Goal: Task Accomplishment & Management: Use online tool/utility

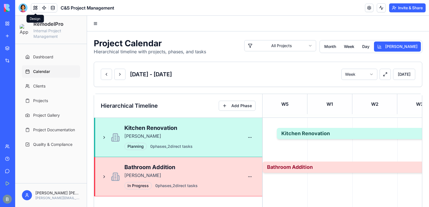
click at [34, 7] on button at bounding box center [35, 8] width 8 height 8
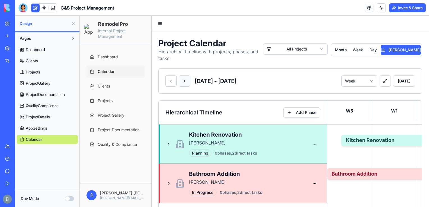
click at [184, 81] on button at bounding box center [184, 81] width 11 height 11
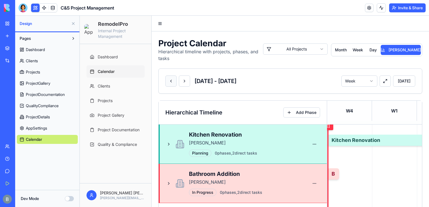
click at [171, 81] on button at bounding box center [170, 81] width 11 height 11
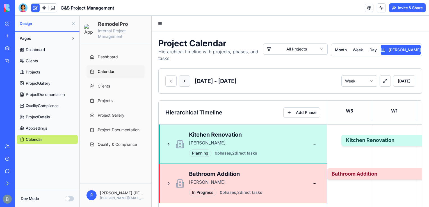
click at [187, 85] on button at bounding box center [184, 81] width 11 height 11
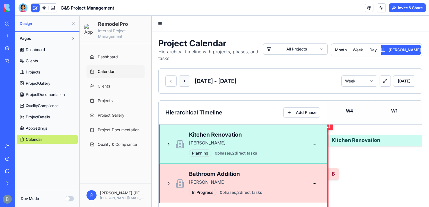
click at [187, 85] on button at bounding box center [184, 81] width 11 height 11
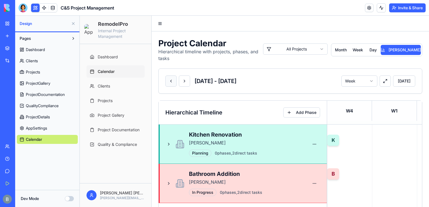
click at [172, 82] on button at bounding box center [170, 81] width 11 height 11
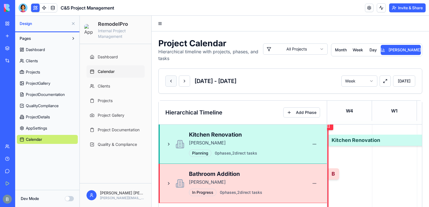
click at [172, 82] on button at bounding box center [170, 81] width 11 height 11
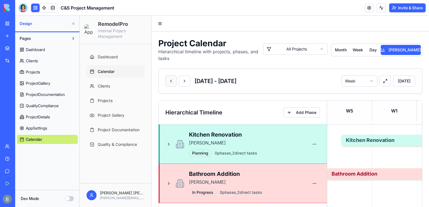
click at [172, 82] on button at bounding box center [170, 81] width 11 height 11
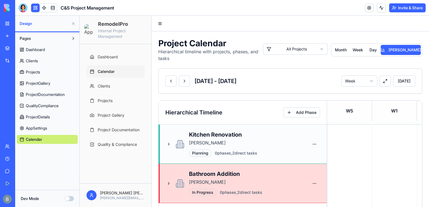
click at [163, 144] on div "Kitchen Renovation John Smith Planning 0 phases, 2 direct tasks" at bounding box center [243, 144] width 168 height 39
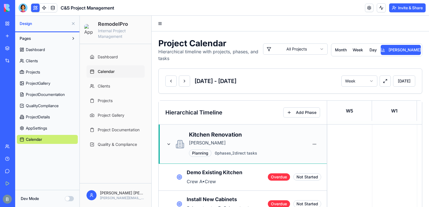
click at [163, 144] on div "Kitchen Renovation John Smith Planning 0 phases, 2 direct tasks" at bounding box center [243, 144] width 168 height 39
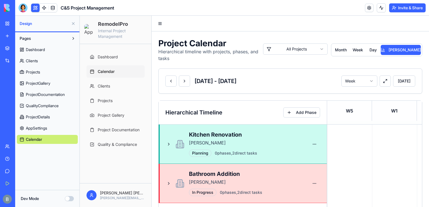
click at [72, 22] on button at bounding box center [73, 23] width 9 height 9
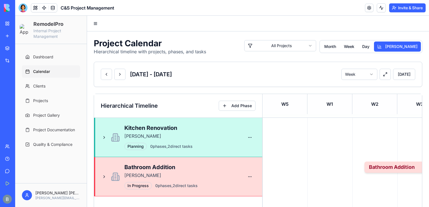
click at [92, 26] on header "Toggle Navigation Menu" at bounding box center [258, 24] width 342 height 16
click at [96, 24] on button "Toggle Navigation Menu" at bounding box center [96, 24] width 8 height 8
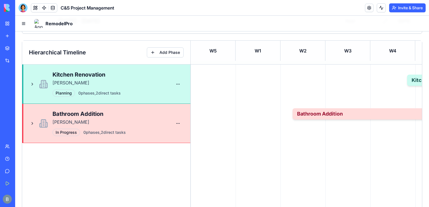
scroll to position [55, 0]
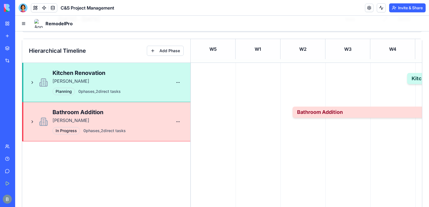
drag, startPoint x: 428, startPoint y: 72, endPoint x: 444, endPoint y: 96, distance: 28.9
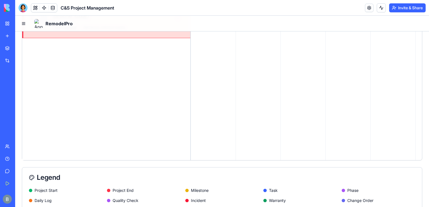
scroll to position [153, 0]
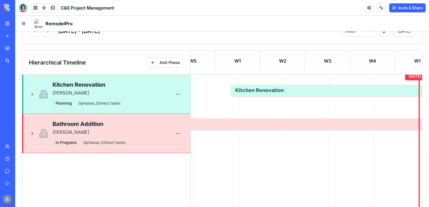
scroll to position [44, 0]
drag, startPoint x: 428, startPoint y: 118, endPoint x: 444, endPoint y: 93, distance: 30.1
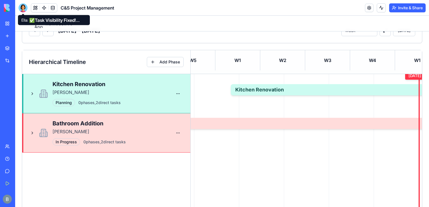
click at [20, 9] on div at bounding box center [23, 7] width 9 height 9
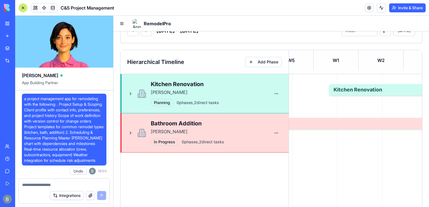
scroll to position [41395, 0]
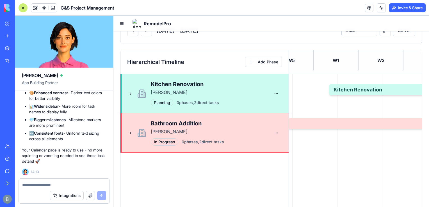
click at [39, 185] on textarea at bounding box center [64, 185] width 84 height 6
click at [33, 183] on textarea "*********" at bounding box center [64, 185] width 84 height 6
click at [33, 186] on textarea "*********" at bounding box center [64, 185] width 84 height 6
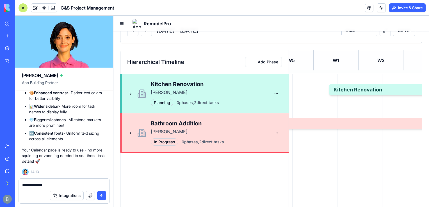
click at [60, 188] on div "Integrations" at bounding box center [64, 196] width 91 height 16
click at [54, 183] on textarea "**********" at bounding box center [64, 185] width 84 height 6
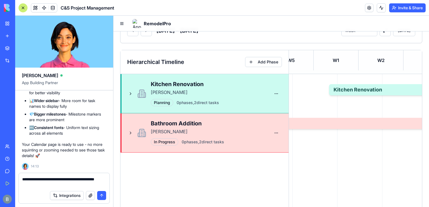
type textarea "**********"
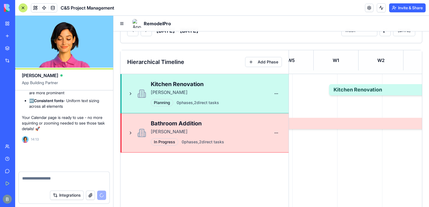
scroll to position [41422, 0]
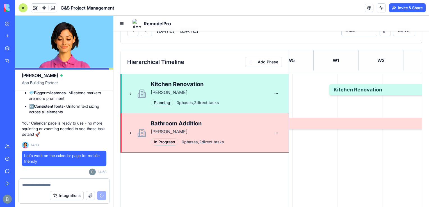
click at [25, 6] on div at bounding box center [23, 7] width 9 height 9
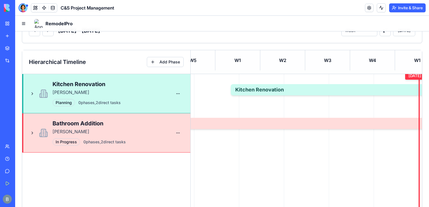
click at [25, 7] on div at bounding box center [23, 7] width 9 height 9
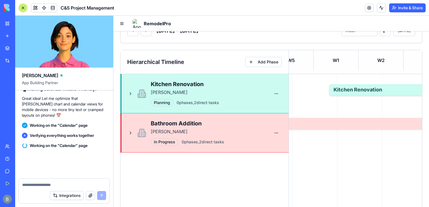
scroll to position [41516, 0]
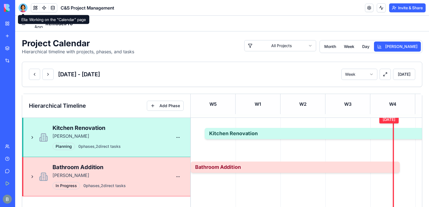
click at [23, 12] on span at bounding box center [23, 13] width 3 height 3
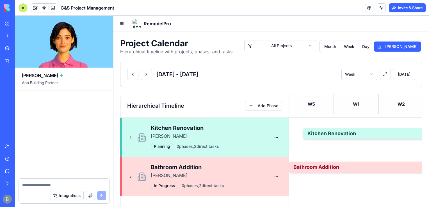
scroll to position [41683, 0]
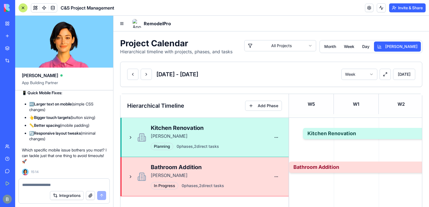
click at [10, 24] on link "My Workspace" at bounding box center [13, 23] width 22 height 11
click at [21, 25] on div "My Workspace" at bounding box center [16, 24] width 7 height 6
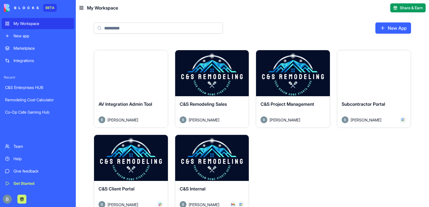
scroll to position [169, 0]
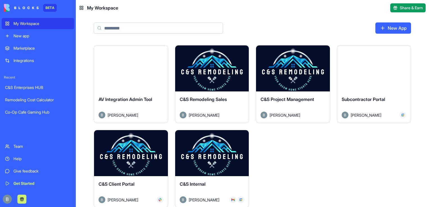
click at [288, 69] on button "Launch" at bounding box center [293, 68] width 42 height 11
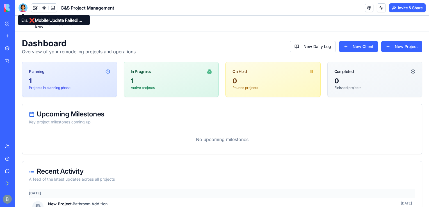
click at [26, 12] on div at bounding box center [23, 7] width 9 height 9
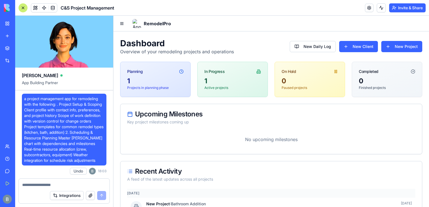
scroll to position [41683, 0]
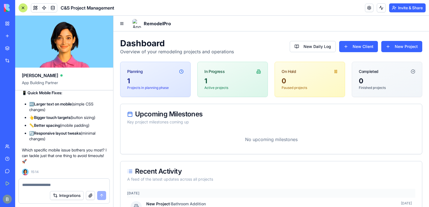
click at [70, 129] on ul "🔤 Larger text on mobile (simple CSS changes) 👆 Bigger touch targets (button siz…" at bounding box center [64, 121] width 85 height 40
click at [40, 186] on textarea at bounding box center [64, 185] width 84 height 6
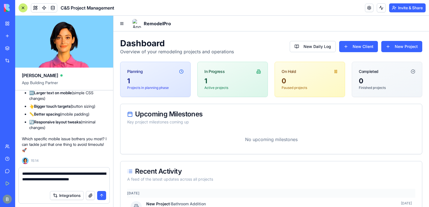
type textarea "**********"
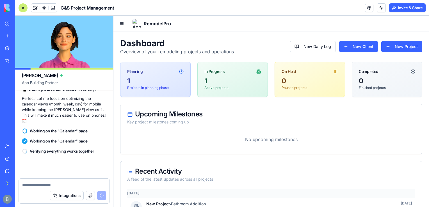
scroll to position [41784, 0]
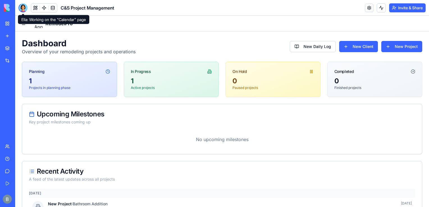
click at [25, 8] on div at bounding box center [23, 7] width 9 height 9
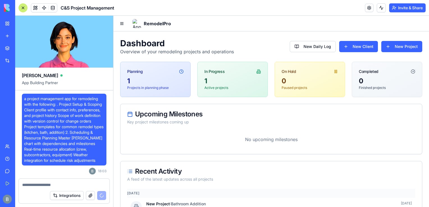
scroll to position [41784, 0]
